Goal: Communication & Community: Answer question/provide support

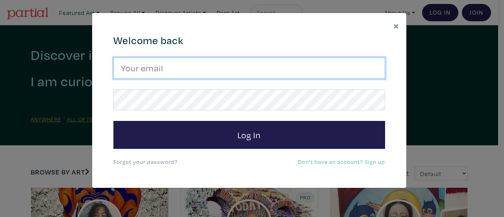
click at [191, 71] on input "email" at bounding box center [249, 68] width 272 height 21
type input "natalia_ackers@outlook.com"
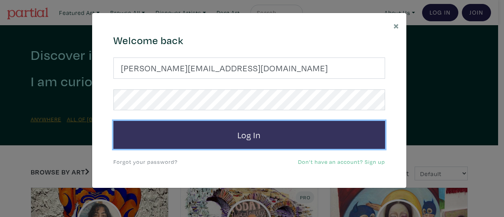
click at [202, 139] on button "Log In" at bounding box center [249, 135] width 272 height 28
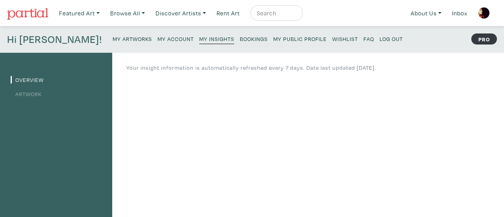
click at [113, 45] on p "My Artworks My Account My Insights Bookings My Public Profile Wishlist FAQ Log …" at bounding box center [260, 39] width 294 height 13
click at [113, 38] on small "My Artworks" at bounding box center [132, 38] width 39 height 7
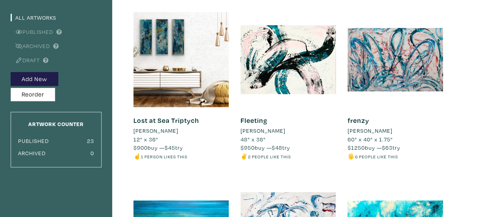
scroll to position [63, 0]
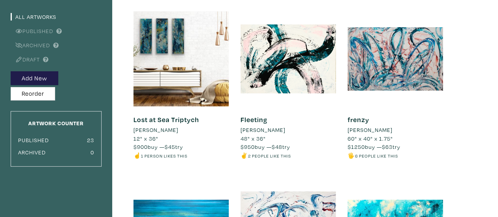
click at [82, 38] on ul "All Artworks Published Archived Draft" at bounding box center [56, 37] width 91 height 53
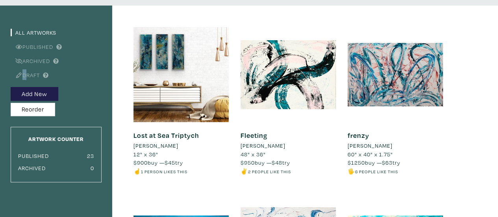
scroll to position [0, 0]
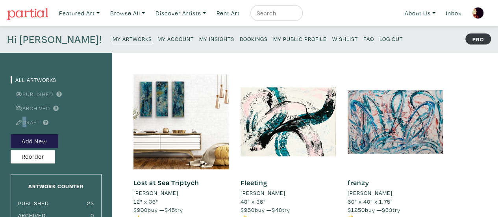
click at [240, 38] on small "Bookings" at bounding box center [254, 38] width 28 height 7
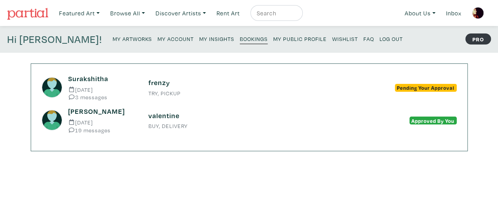
click at [403, 87] on span "Pending Your Approval" at bounding box center [426, 88] width 62 height 8
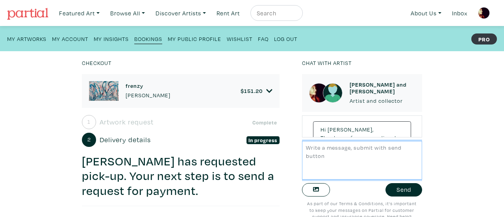
scroll to position [421, 0]
click at [335, 156] on textarea at bounding box center [362, 160] width 120 height 38
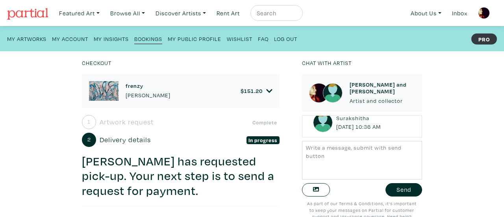
click at [352, 105] on span "[PERSON_NAME]" at bounding box center [374, 100] width 45 height 7
click at [341, 126] on div "Hi Natalia, Thank you for responding. I am in Toronto, Bloor West are" at bounding box center [362, 66] width 98 height 121
click at [418, 117] on div "Chat with artist Natalia and Surakshitha Artist and collector Hi Natalia, We re…" at bounding box center [362, 137] width 132 height 159
click at [429, 129] on div "Checkout frenzy Natalia Ackers $ 151.20 • Painting • Acrylic on canvas • 60" x …" at bounding box center [252, 134] width 528 height 166
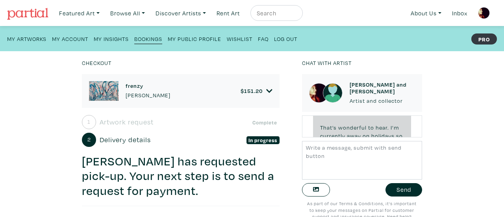
scroll to position [186, 0]
click at [334, 108] on span "[PERSON_NAME]!" at bounding box center [350, 103] width 46 height 7
copy span "[PERSON_NAME]"
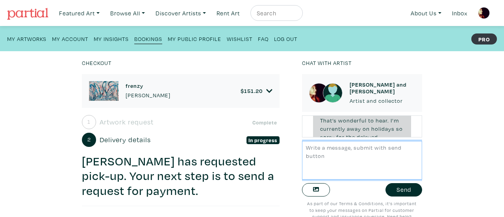
click at [312, 154] on textarea at bounding box center [362, 160] width 120 height 38
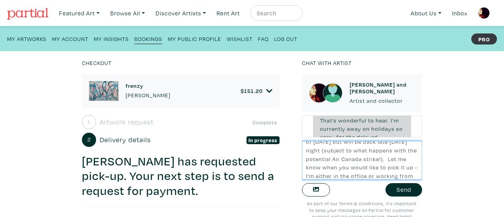
scroll to position [65, 0]
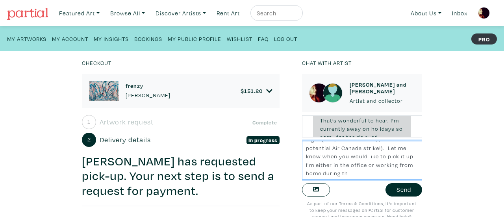
drag, startPoint x: 383, startPoint y: 158, endPoint x: 397, endPoint y: 176, distance: 23.0
click at [397, 176] on textarea "Hi Imanthi - I live close to Prince Edward and Bloor Street so that makes the p…" at bounding box center [362, 160] width 120 height 38
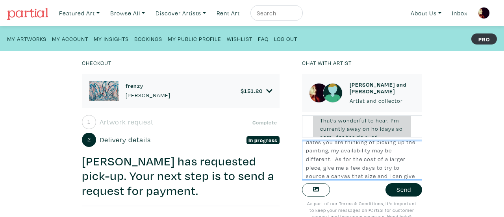
scroll to position [124, 0]
type textarea "Hi Imanthi - I live close to Prince Edward and Bloor Street so that makes the p…"
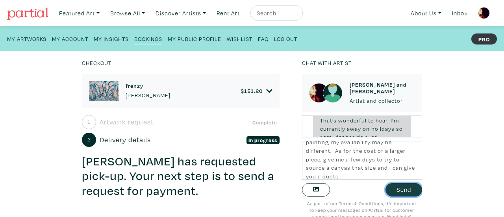
click at [409, 186] on button "Send" at bounding box center [404, 190] width 37 height 14
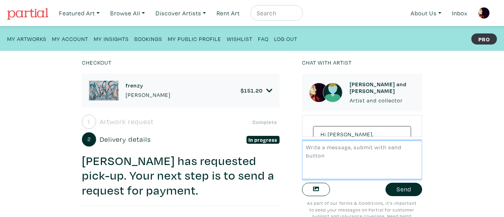
scroll to position [838, 0]
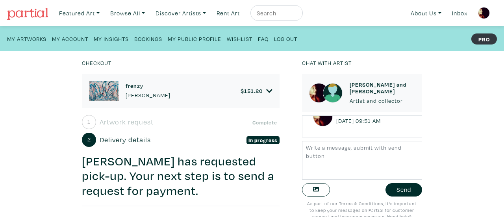
click at [204, 167] on h3 "[PERSON_NAME] has requested pick-up. Your next step is to send a request for pa…" at bounding box center [180, 176] width 197 height 45
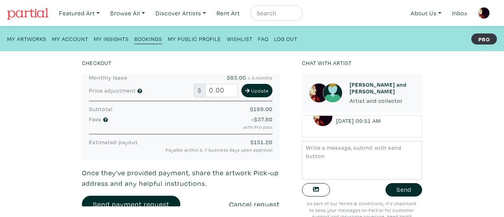
scroll to position [221, 0]
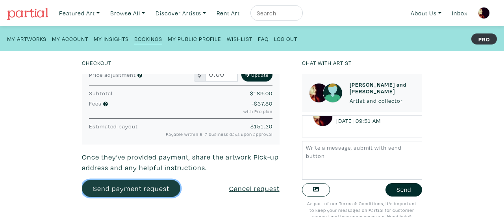
click at [160, 186] on link "Send payment request" at bounding box center [131, 188] width 98 height 17
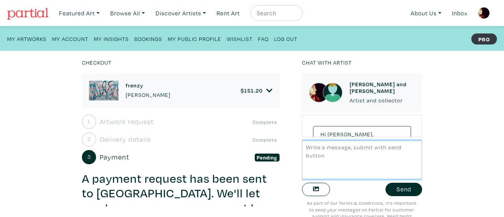
scroll to position [838, 0]
